Goal: Transaction & Acquisition: Purchase product/service

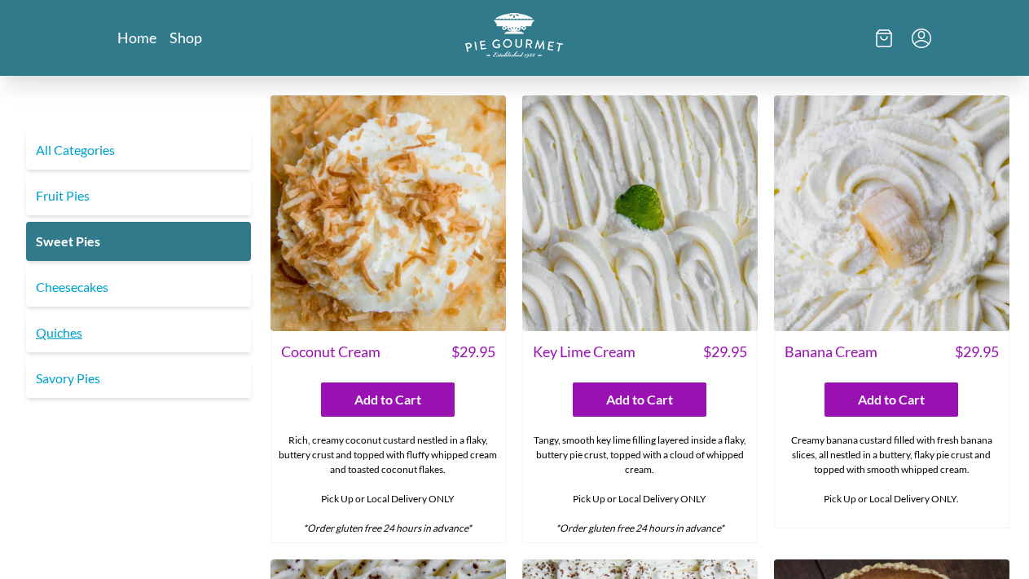
click at [63, 328] on link "Quiches" at bounding box center [138, 332] width 225 height 39
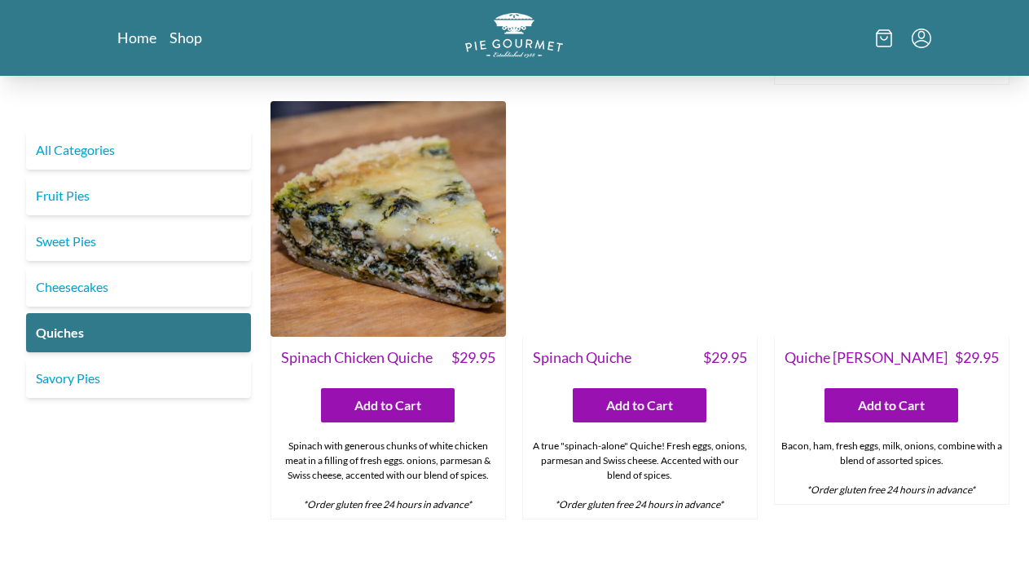
scroll to position [468, 0]
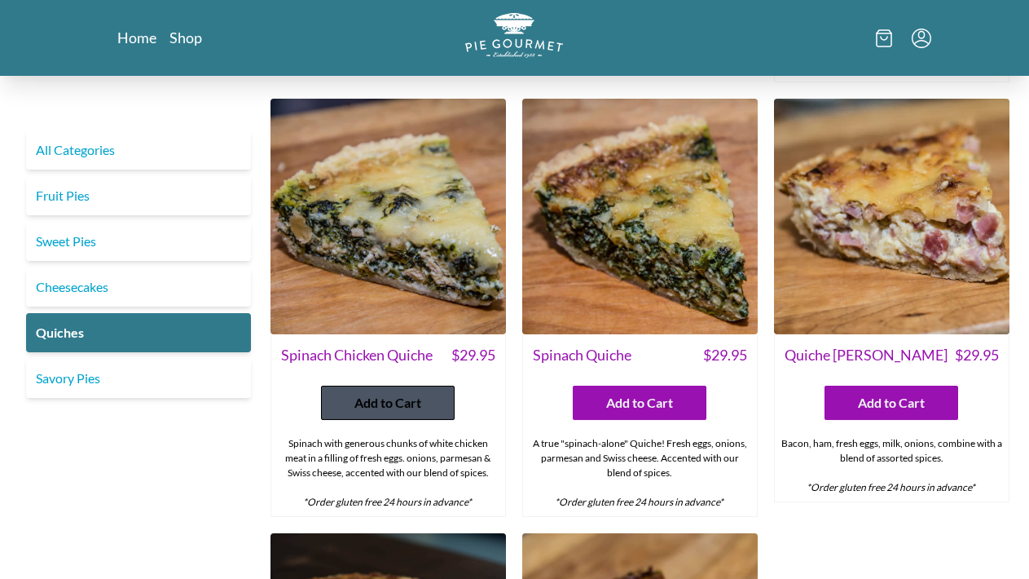
click at [387, 404] on span "Add to Cart" at bounding box center [388, 403] width 67 height 20
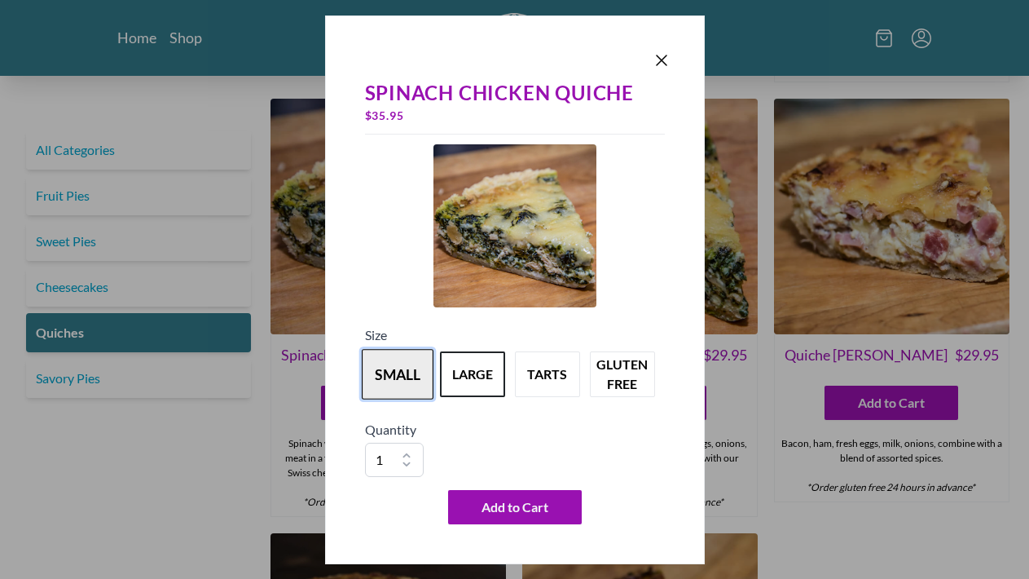
click at [404, 381] on button "small" at bounding box center [398, 374] width 72 height 51
click at [464, 378] on button "large" at bounding box center [473, 374] width 72 height 51
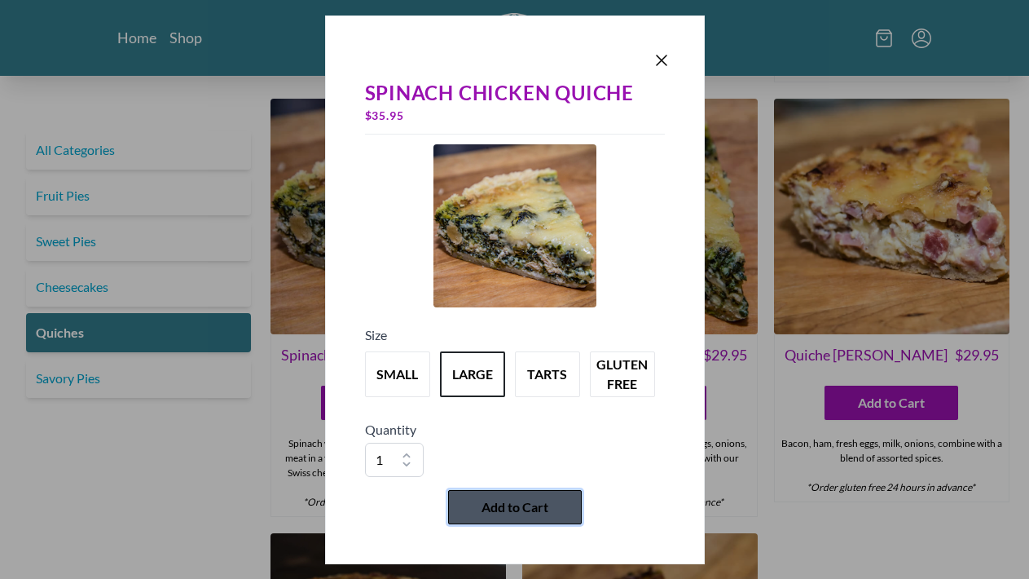
click at [511, 505] on span "Add to Cart" at bounding box center [515, 507] width 67 height 20
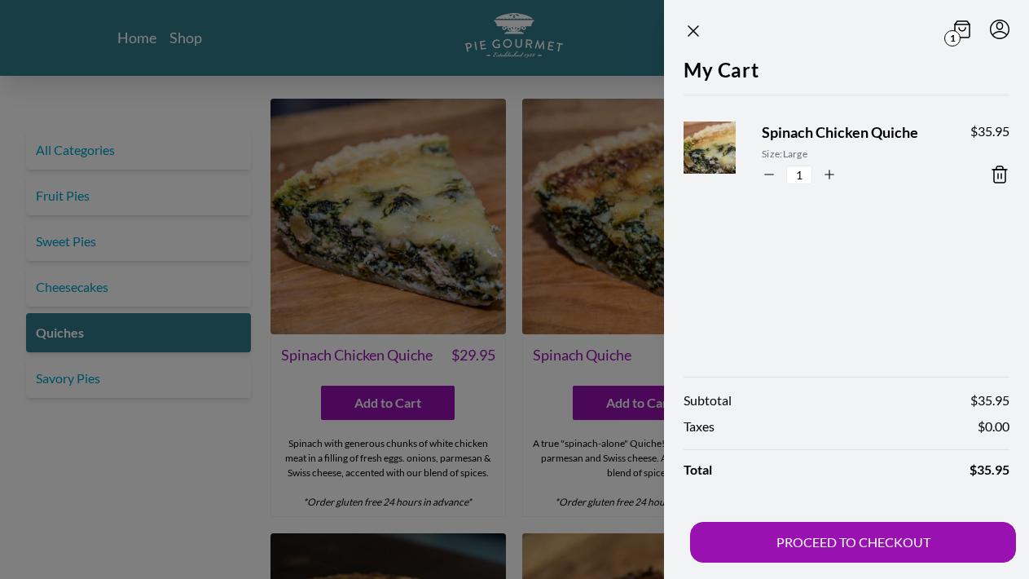
click at [832, 174] on icon "button" at bounding box center [830, 174] width 9 height 0
type input "2"
click at [697, 34] on icon "Close panel" at bounding box center [694, 31] width 10 height 10
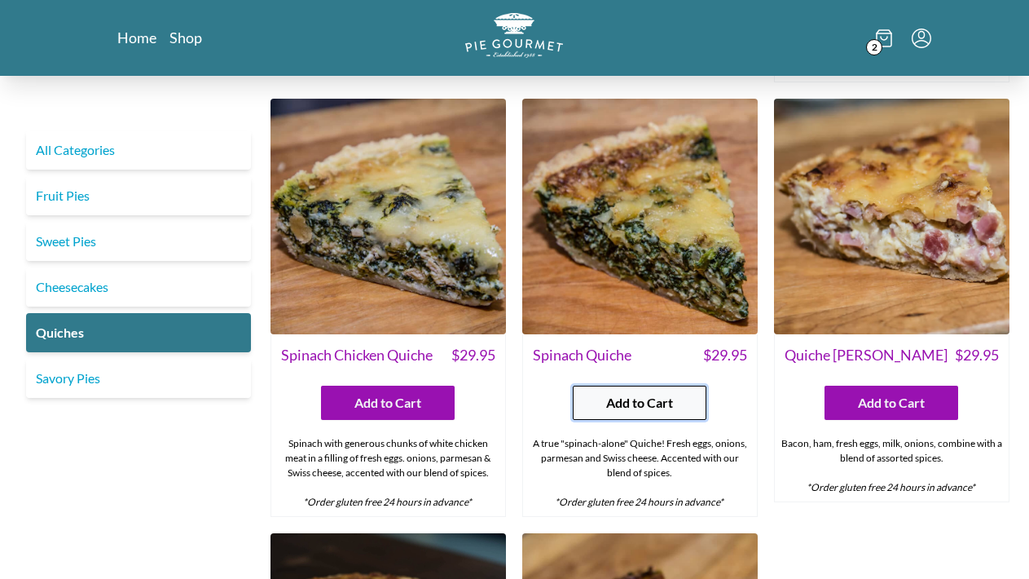
click at [630, 403] on span "Add to Cart" at bounding box center [639, 403] width 67 height 20
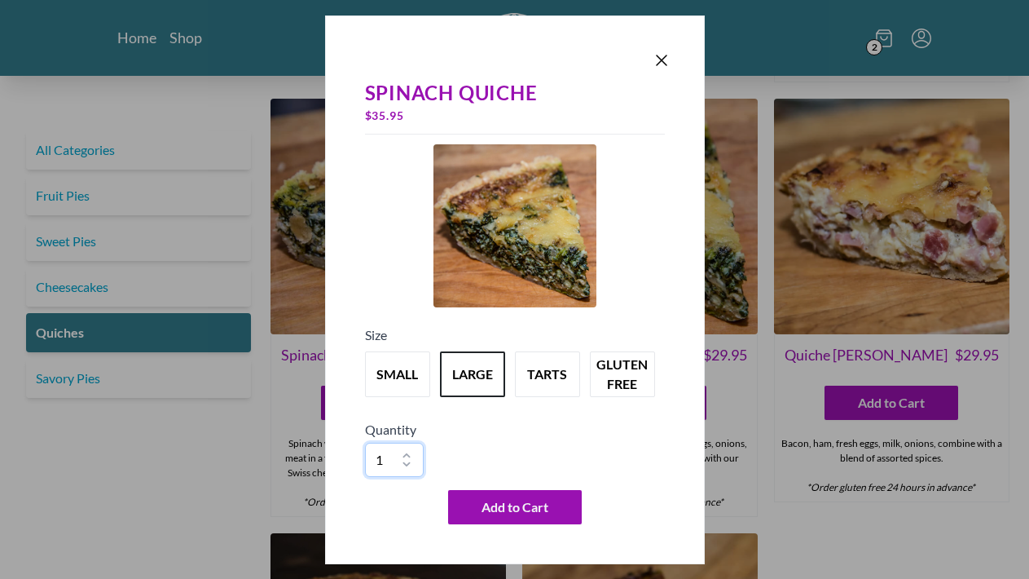
select select "2"
click at [537, 507] on span "Add to Cart" at bounding box center [515, 507] width 67 height 20
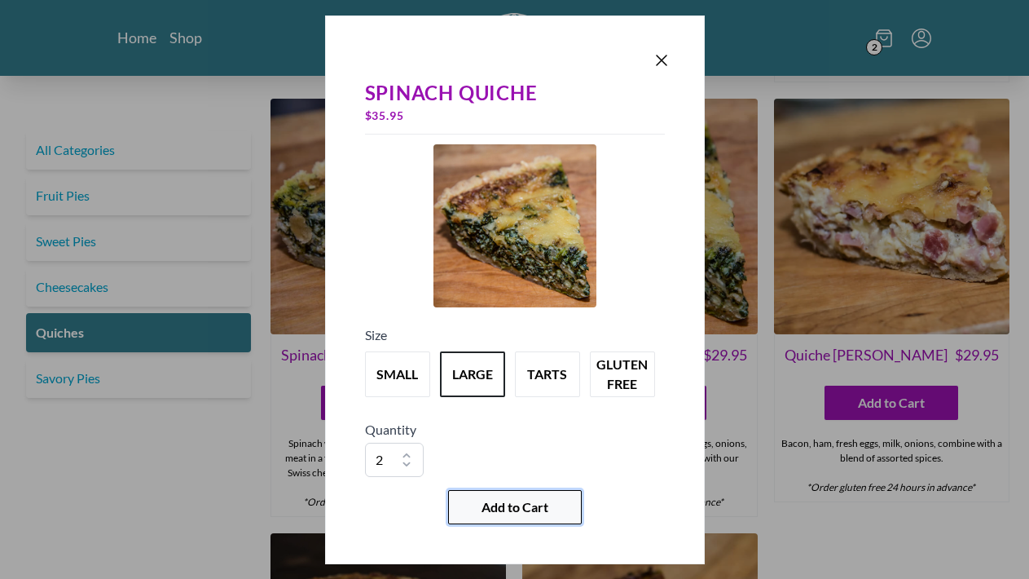
click at [513, 507] on span "Add to Cart" at bounding box center [515, 507] width 67 height 20
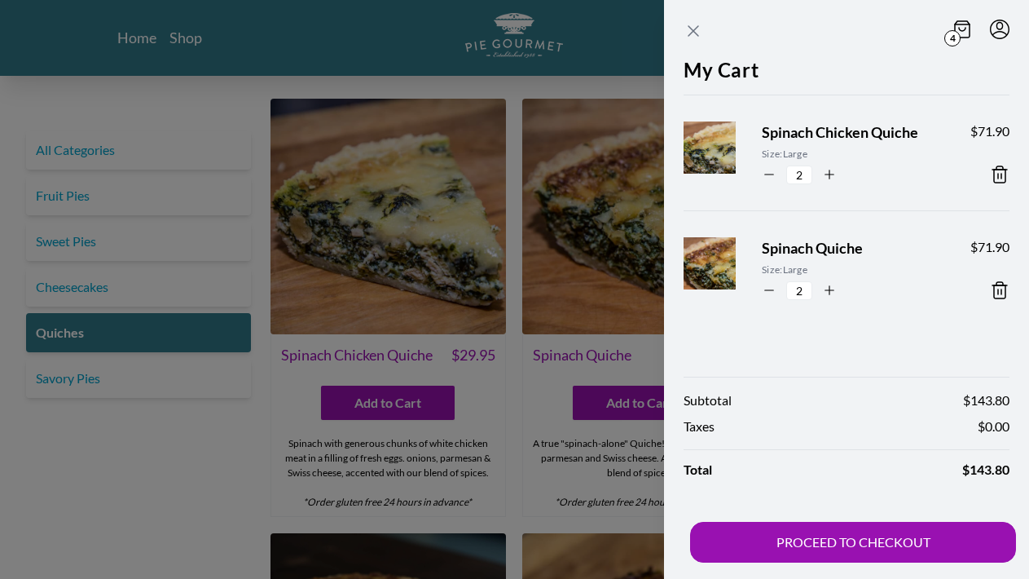
click at [693, 33] on icon "Close panel" at bounding box center [694, 31] width 10 height 10
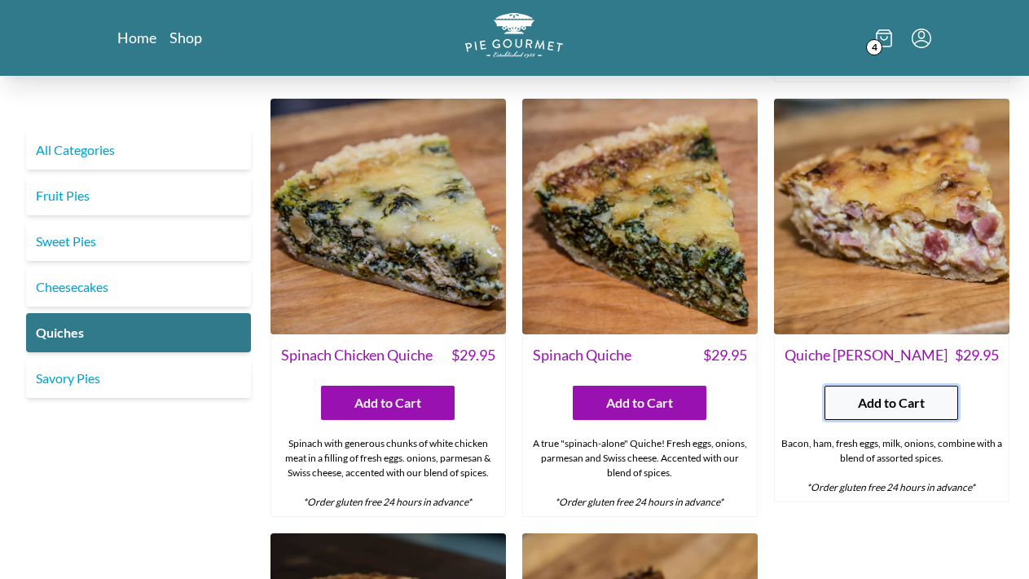
click at [912, 399] on span "Add to Cart" at bounding box center [891, 403] width 67 height 20
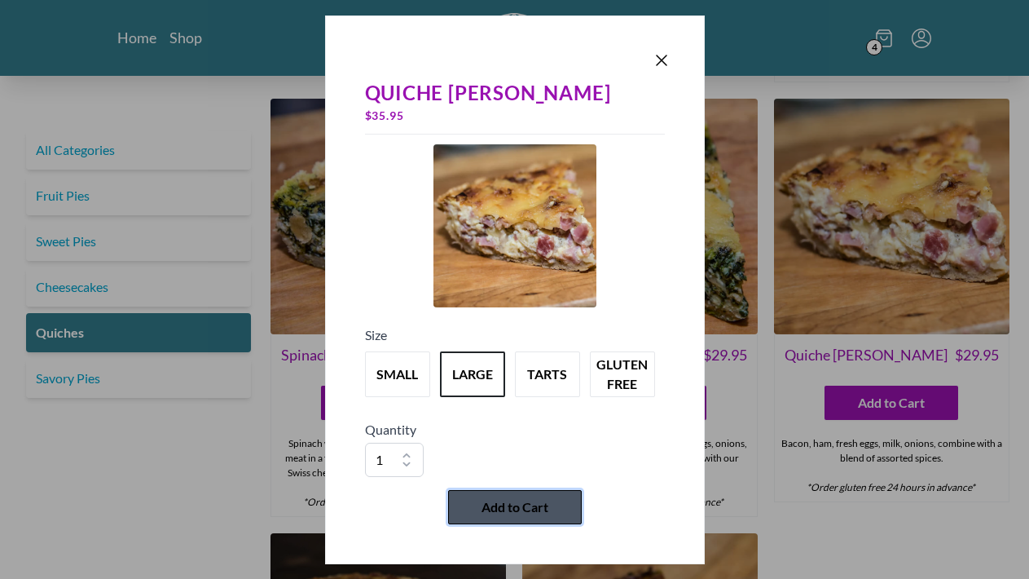
click at [513, 507] on span "Add to Cart" at bounding box center [515, 507] width 67 height 20
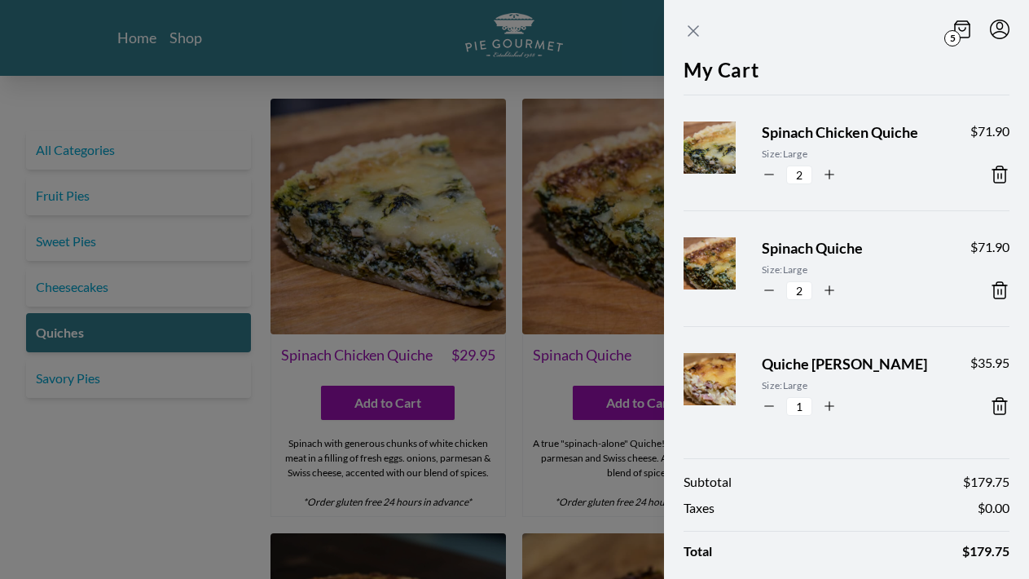
click at [694, 24] on icon "Close panel" at bounding box center [694, 31] width 20 height 20
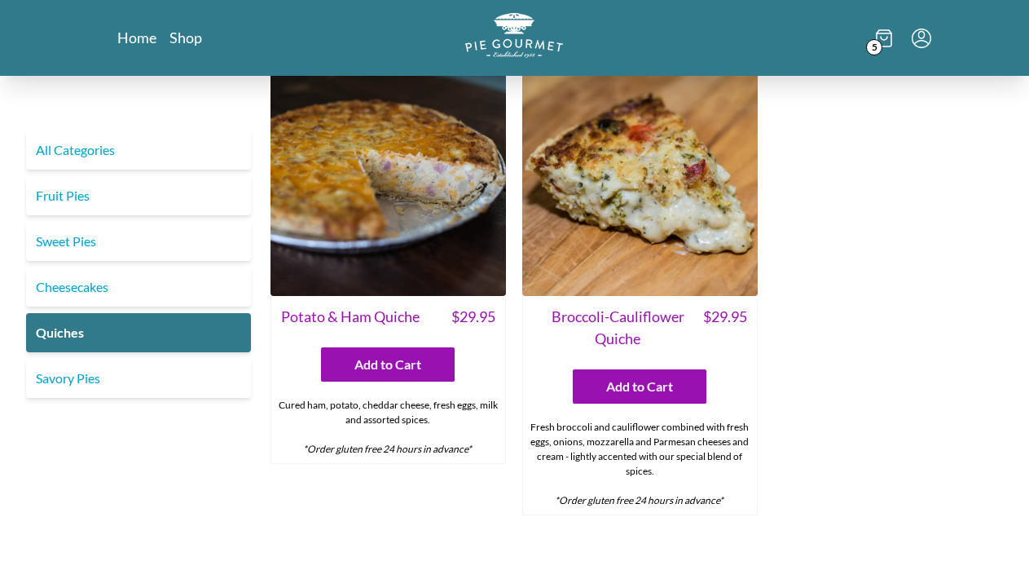
scroll to position [949, 0]
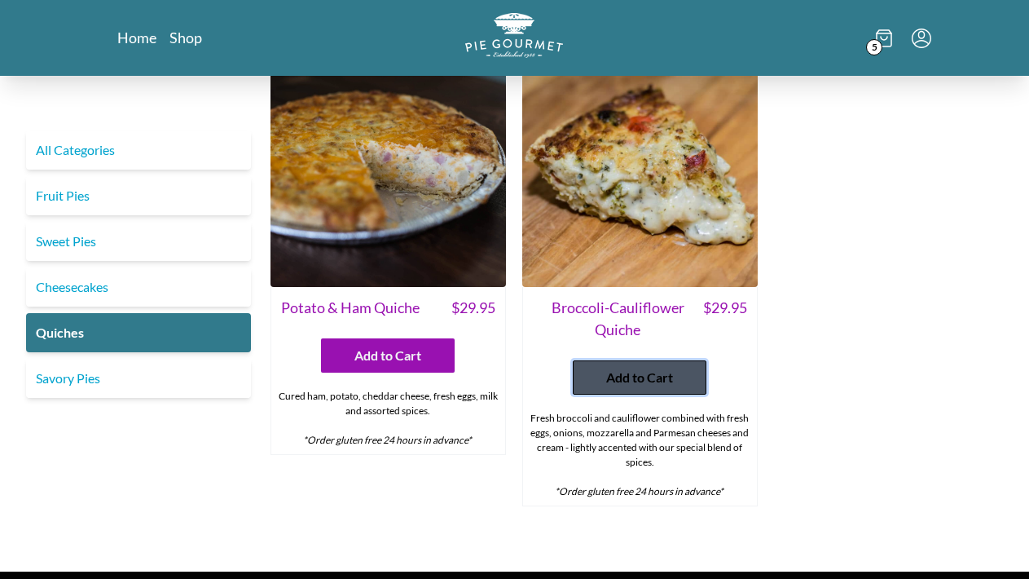
click at [634, 375] on span "Add to Cart" at bounding box center [639, 378] width 67 height 20
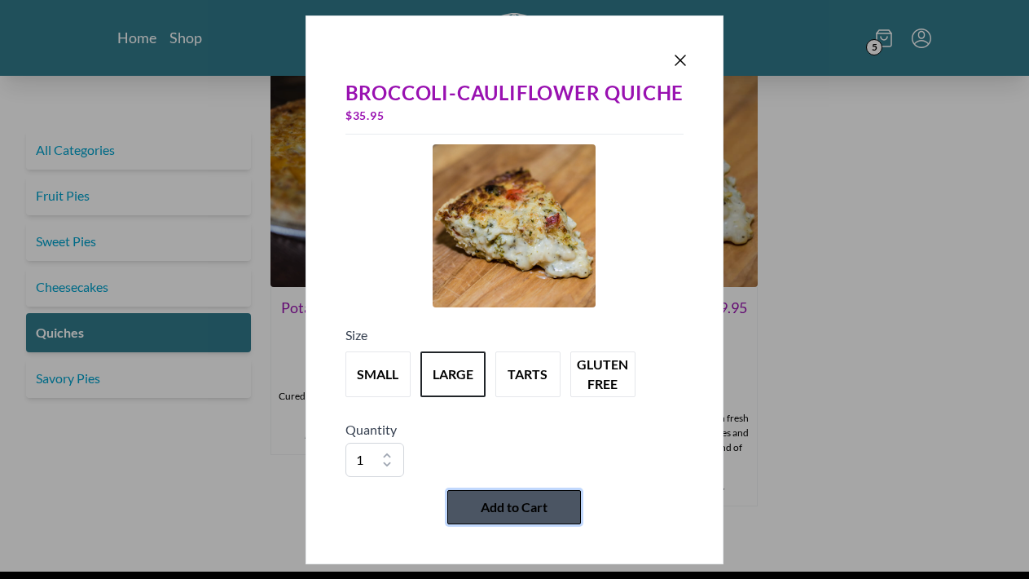
click at [515, 512] on span "Add to Cart" at bounding box center [514, 507] width 67 height 20
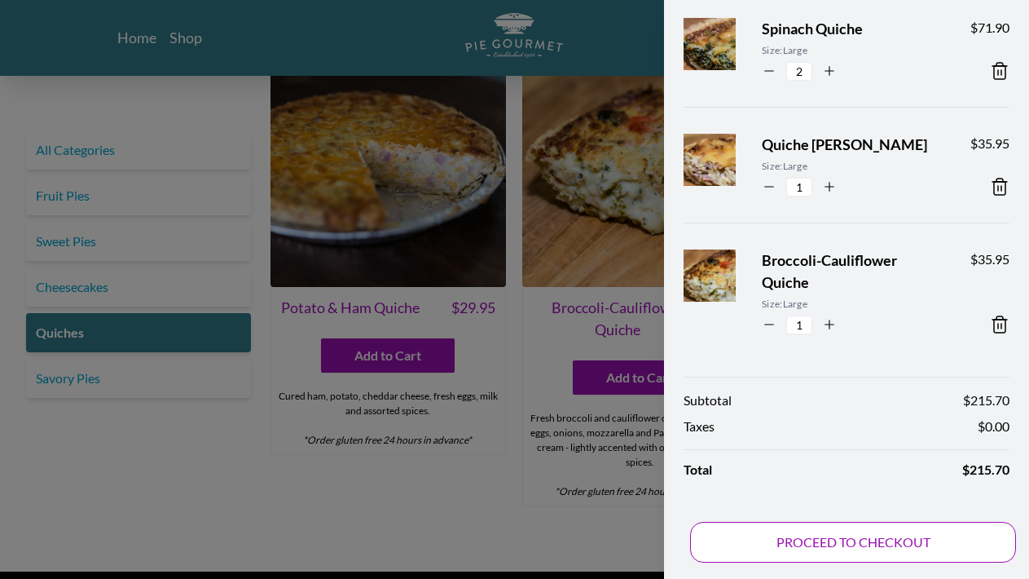
scroll to position [0, 0]
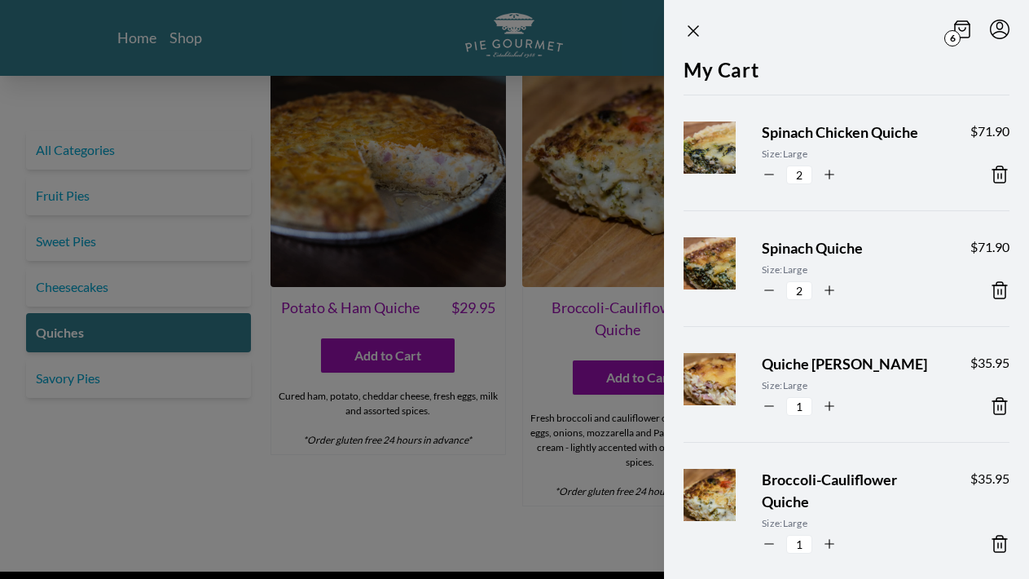
click at [810, 536] on div "6 My Cart Spinach Chicken Quiche Size: Large 2 $ 71.90 Spinach Quiche Size: Lar…" at bounding box center [846, 289] width 365 height 579
click at [848, 544] on div "6 My Cart Spinach Chicken Quiche Size: Large 2 $ 71.90 Spinach Quiche Size: Lar…" at bounding box center [846, 289] width 365 height 579
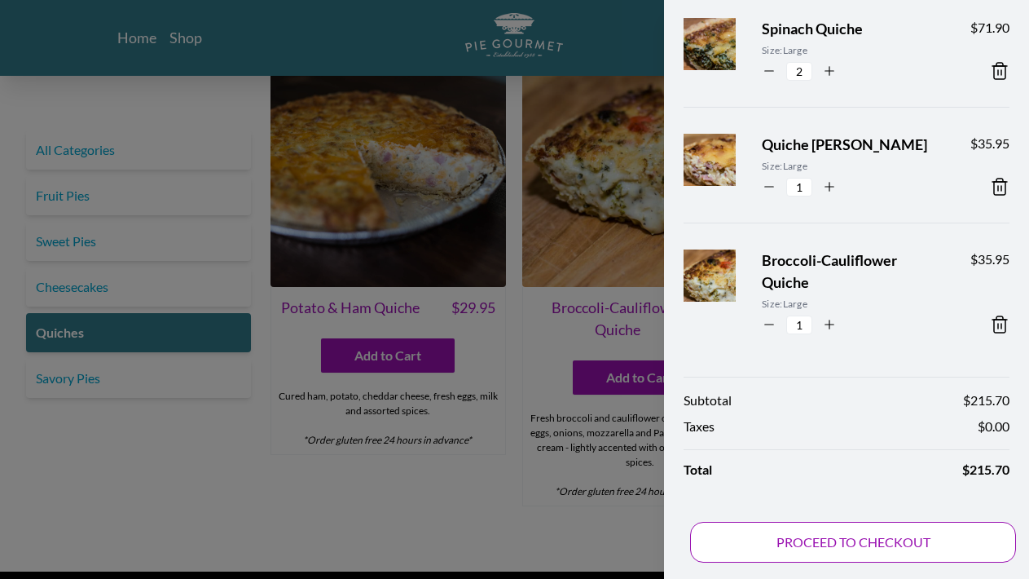
scroll to position [219, 0]
click at [848, 359] on div "6 My Cart Spinach Chicken Quiche Size: Large 2 $ 71.90 Spinach Quiche Size: Lar…" at bounding box center [846, 70] width 365 height 579
click at [775, 359] on div "6 My Cart Spinach Chicken Quiche Size: Large 2 $ 71.90 Spinach Quiche Size: Lar…" at bounding box center [846, 70] width 365 height 579
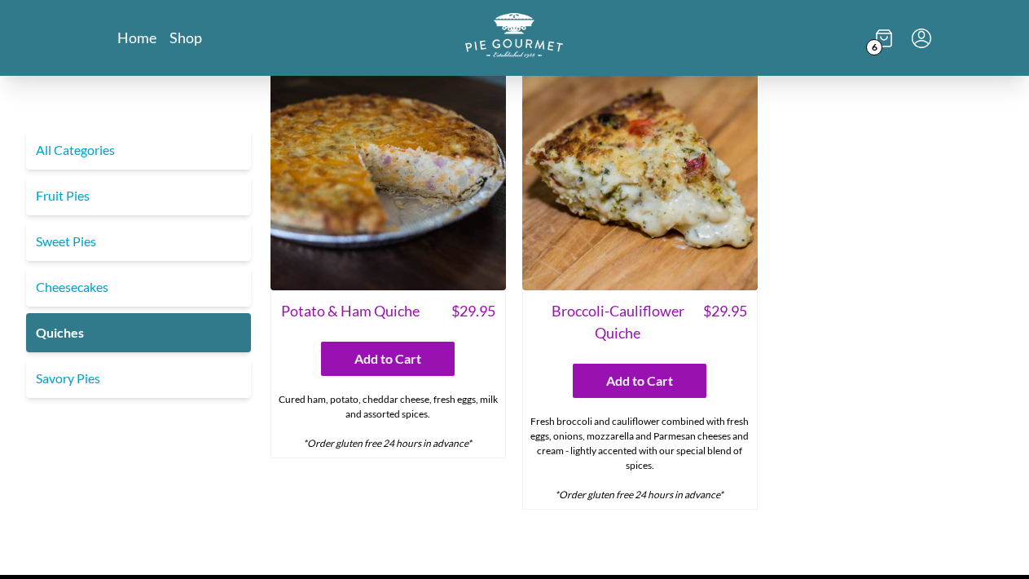
scroll to position [952, 0]
